Goal: Task Accomplishment & Management: Manage account settings

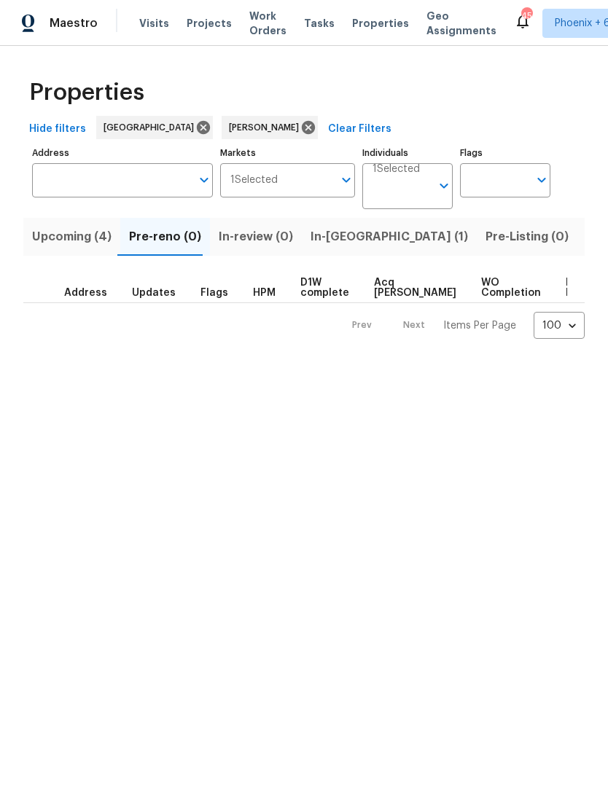
click at [340, 238] on span "In-[GEOGRAPHIC_DATA] (1)" at bounding box center [389, 237] width 157 height 20
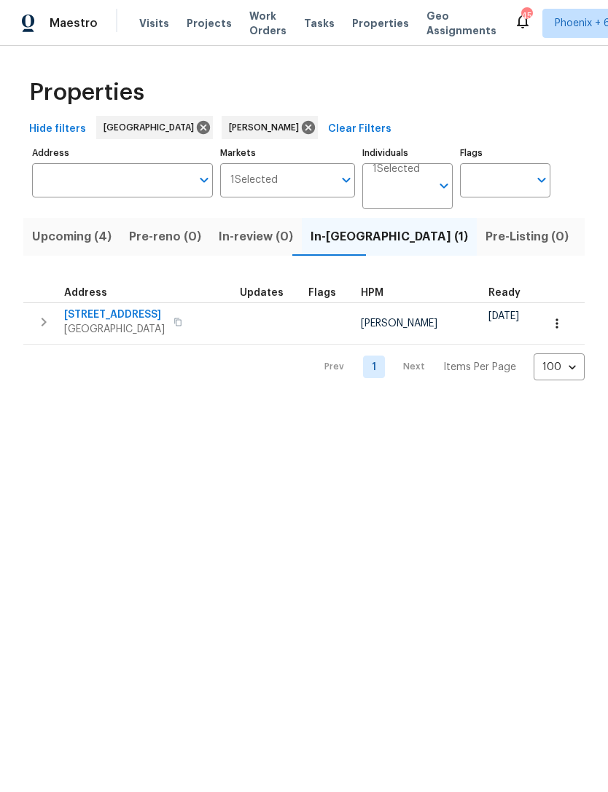
click at [56, 331] on button "button" at bounding box center [43, 322] width 29 height 29
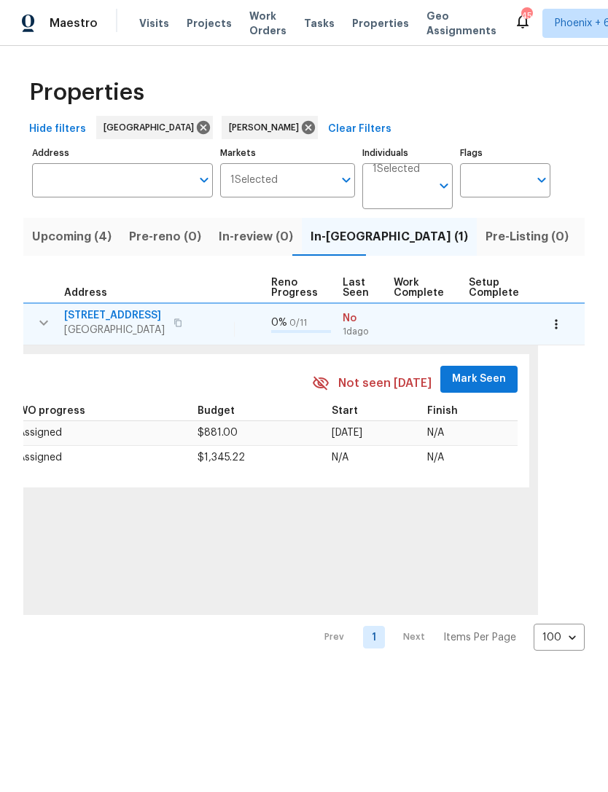
scroll to position [0, 621]
click at [469, 389] on span "Mark Seen" at bounding box center [478, 379] width 54 height 18
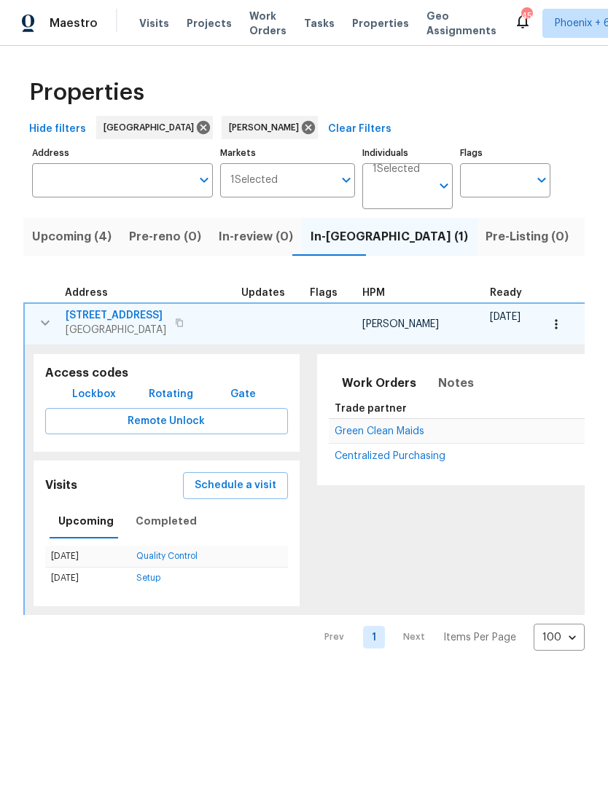
scroll to position [0, 0]
click at [48, 338] on button "button" at bounding box center [45, 322] width 29 height 29
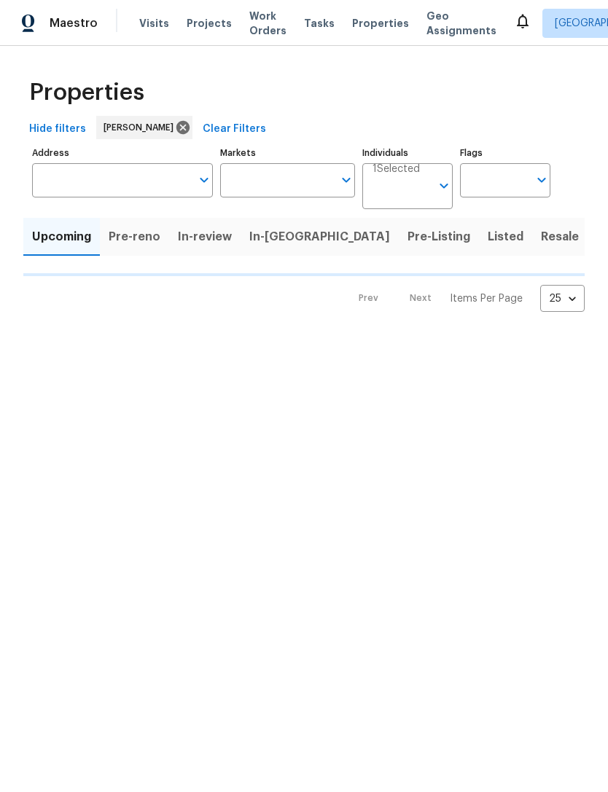
type input "100"
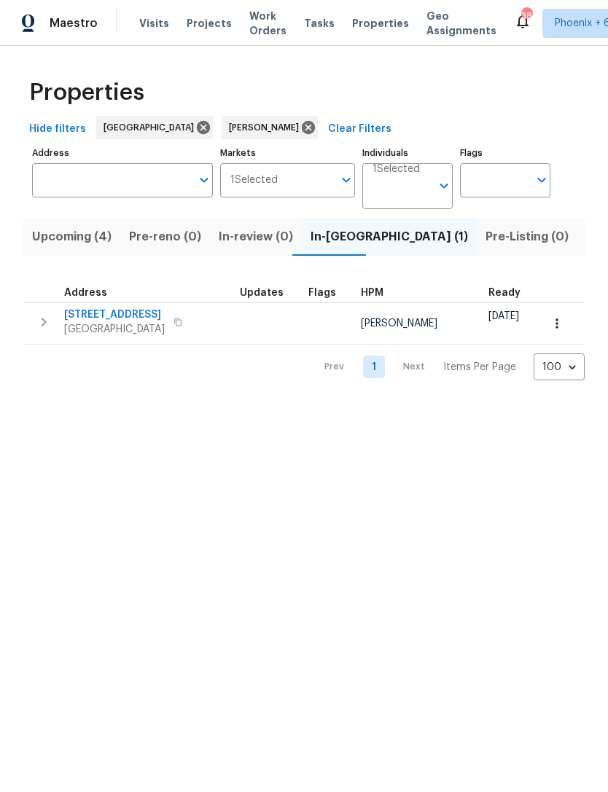
click at [87, 246] on span "Upcoming (4)" at bounding box center [71, 237] width 79 height 20
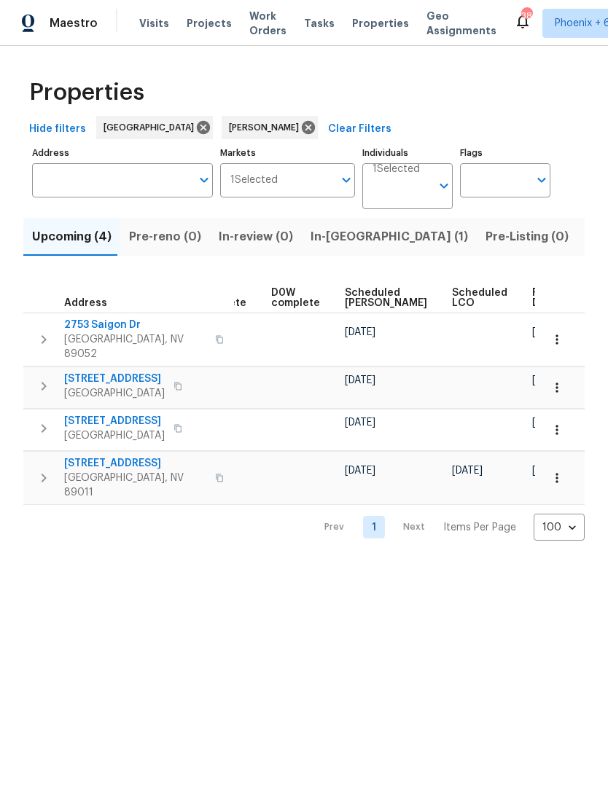
scroll to position [0, 365]
click at [533, 291] on span "Ready Date" at bounding box center [549, 298] width 32 height 20
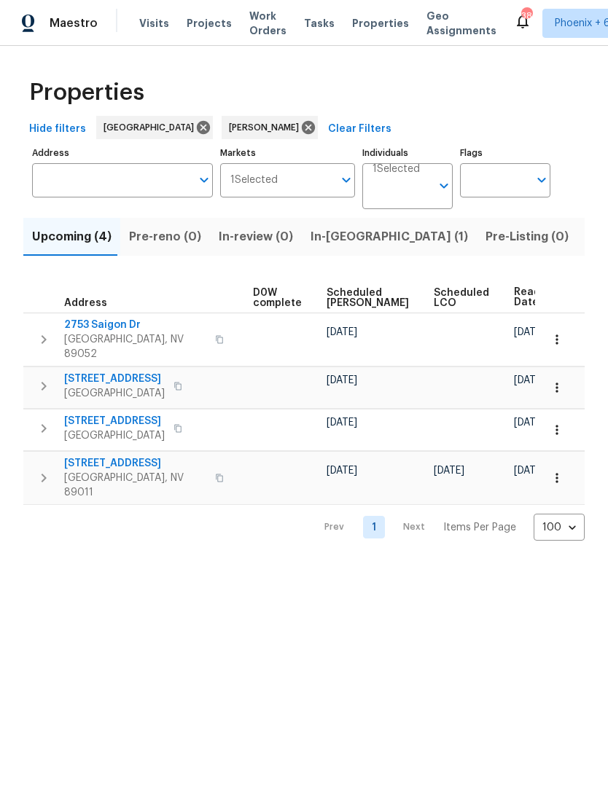
scroll to position [0, 383]
